Goal: Find specific page/section: Find specific page/section

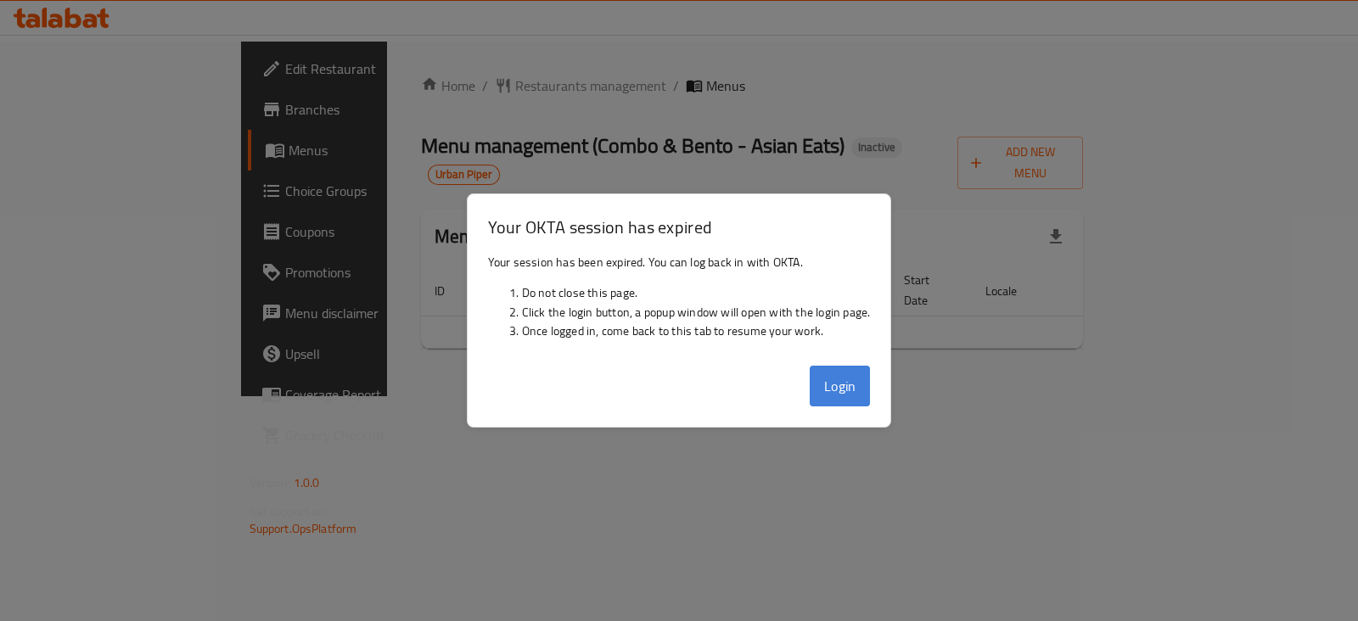
drag, startPoint x: 836, startPoint y: 380, endPoint x: 815, endPoint y: 388, distance: 22.5
click at [815, 388] on button "Login" at bounding box center [839, 386] width 61 height 41
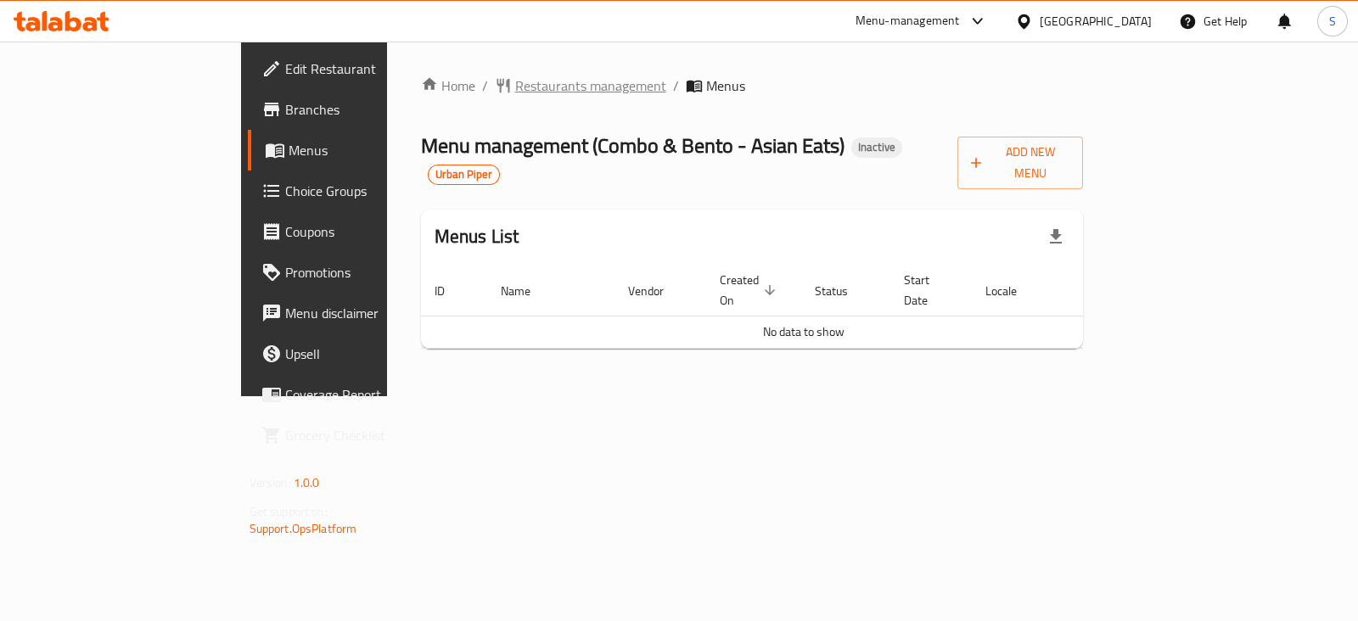
click at [515, 89] on span "Restaurants management" at bounding box center [590, 86] width 151 height 20
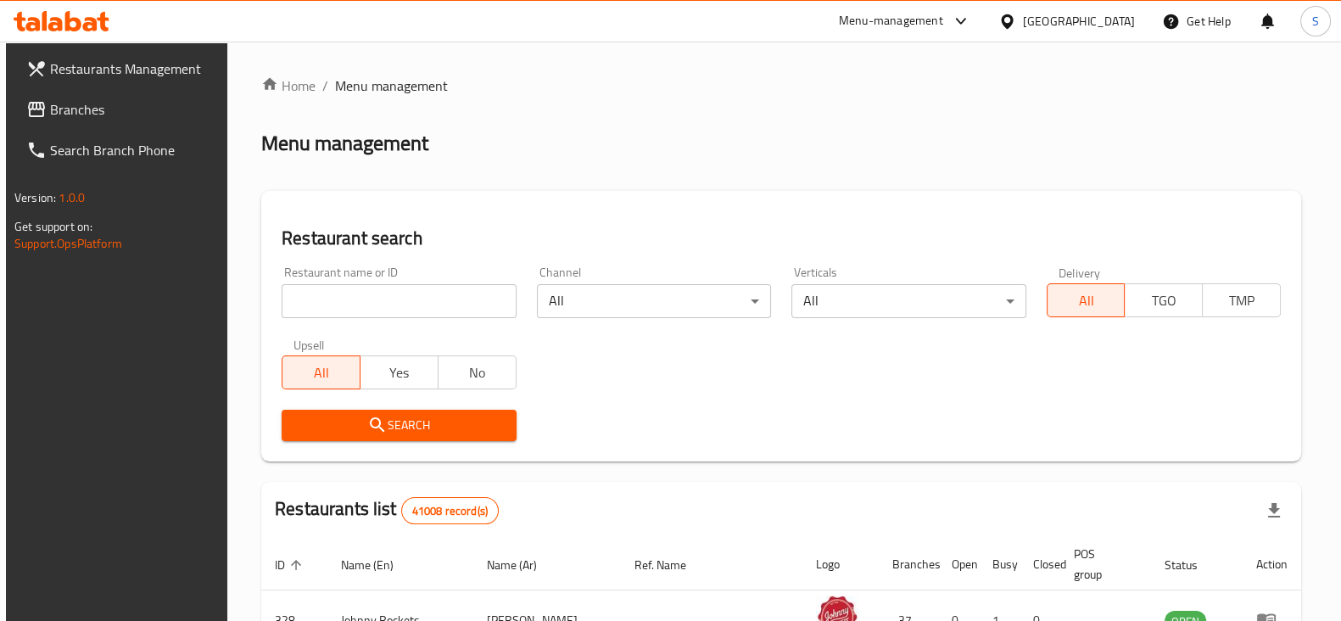
click at [893, 120] on div "Home / Menu management Menu management Restaurant search Restaurant name or ID …" at bounding box center [781, 598] width 1040 height 1045
click at [896, 32] on div "Menu-management" at bounding box center [906, 21] width 160 height 41
click at [912, 35] on div "Menu-management" at bounding box center [906, 21] width 160 height 41
click at [911, 27] on div "Menu-management" at bounding box center [891, 21] width 104 height 20
click at [856, 116] on div "Agent Campaigns Center" at bounding box center [798, 113] width 128 height 19
